Goal: Transaction & Acquisition: Subscribe to service/newsletter

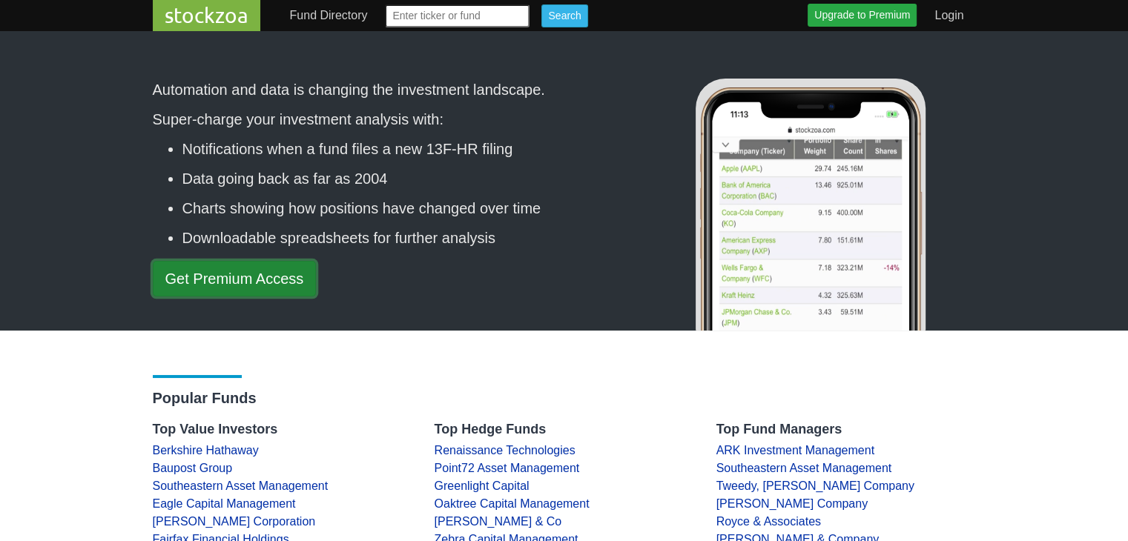
click at [236, 262] on link "Get Premium Access" at bounding box center [235, 279] width 164 height 36
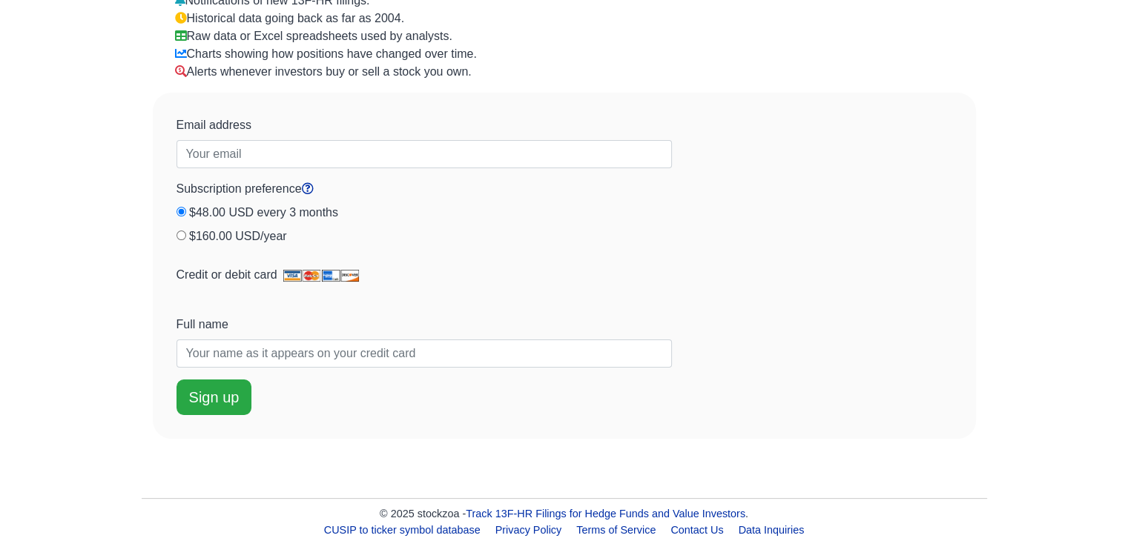
scroll to position [148, 0]
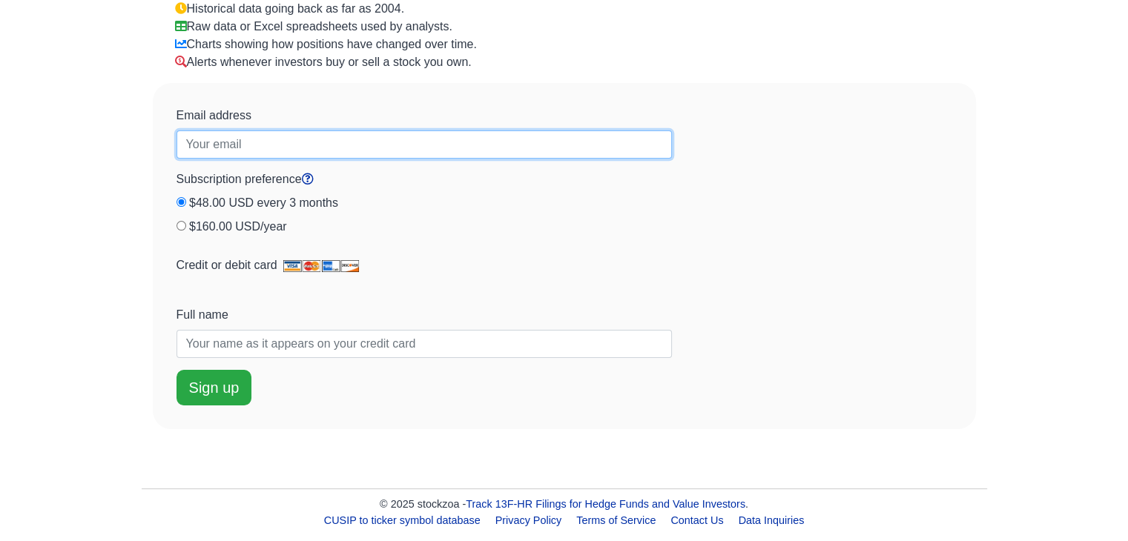
click at [246, 138] on input "Email address" at bounding box center [424, 145] width 495 height 28
type input "[EMAIL_ADDRESS][DOMAIN_NAME]"
type input "jack richard wheel"
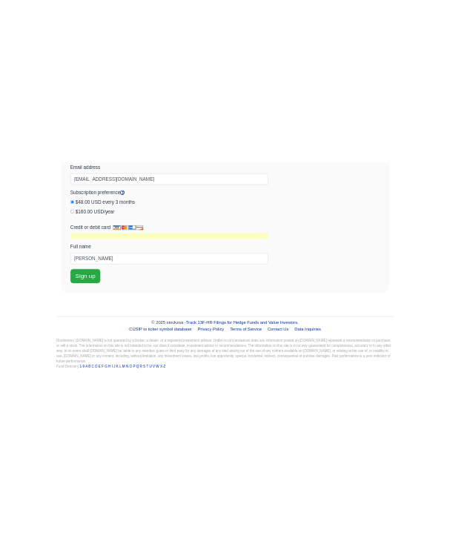
scroll to position [252, 0]
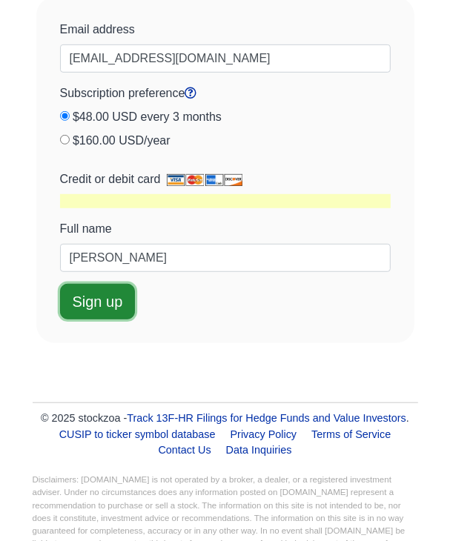
click at [92, 297] on button "Sign up" at bounding box center [98, 302] width 76 height 36
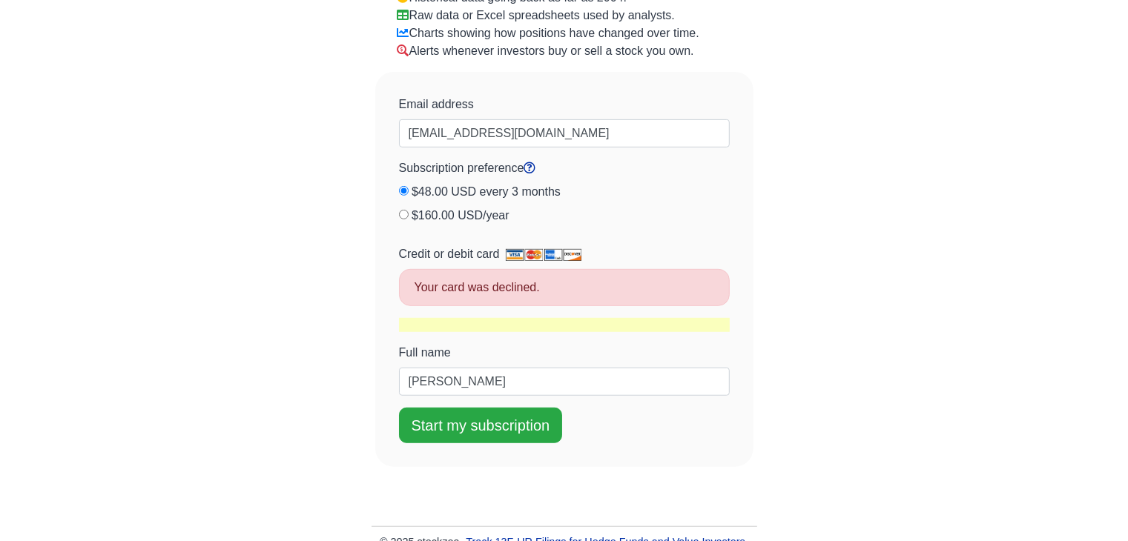
scroll to position [178, 0]
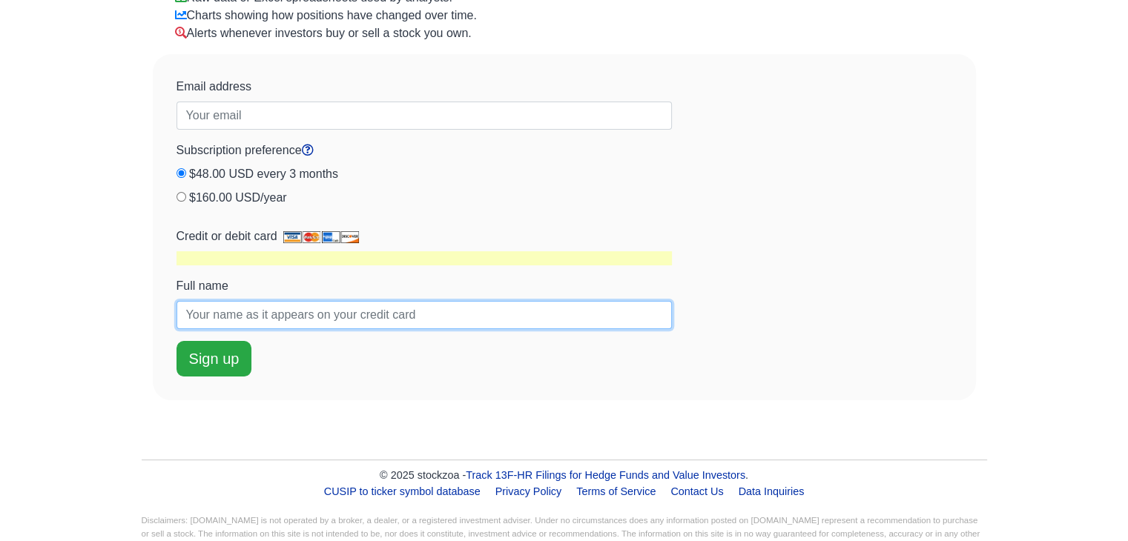
click at [330, 317] on input "Full name" at bounding box center [424, 315] width 495 height 28
type input "wheel abad"
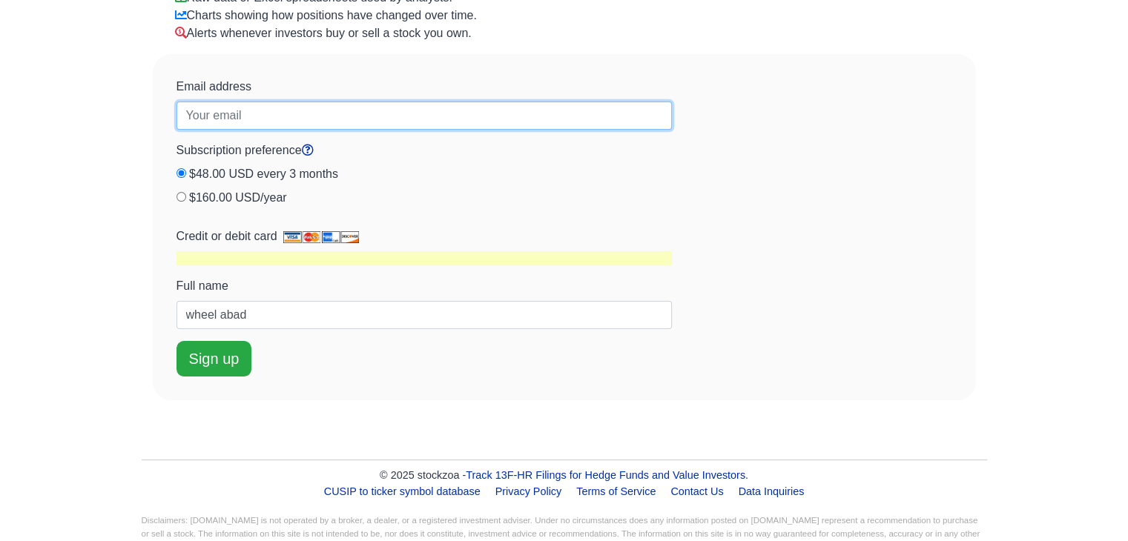
type input "[EMAIL_ADDRESS][DOMAIN_NAME]"
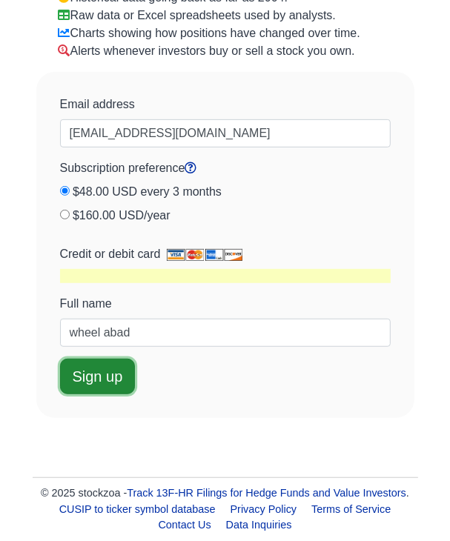
click at [113, 369] on button "Sign up" at bounding box center [98, 377] width 76 height 36
